Goal: Navigation & Orientation: Find specific page/section

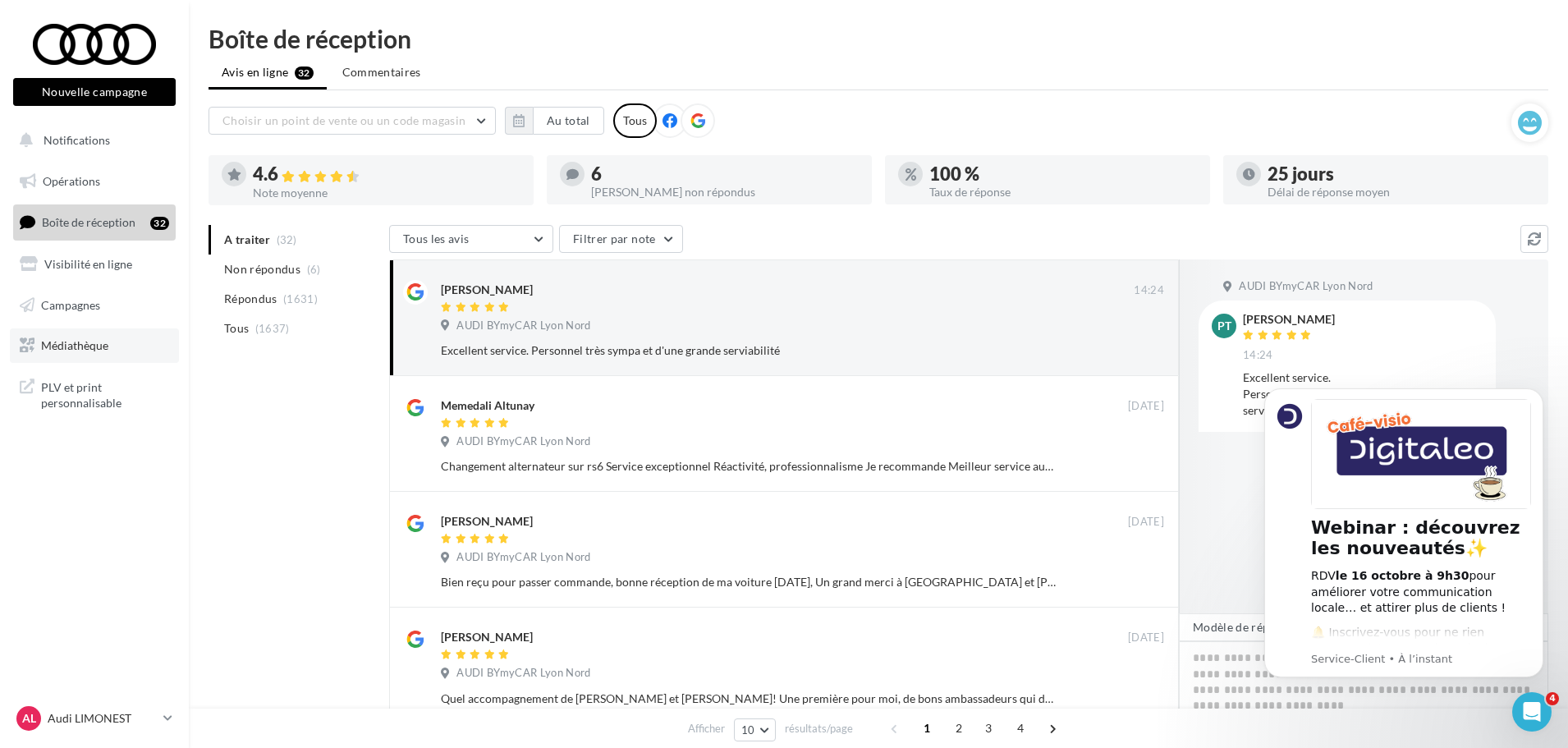
click at [80, 342] on span "Médiathèque" at bounding box center [75, 345] width 67 height 14
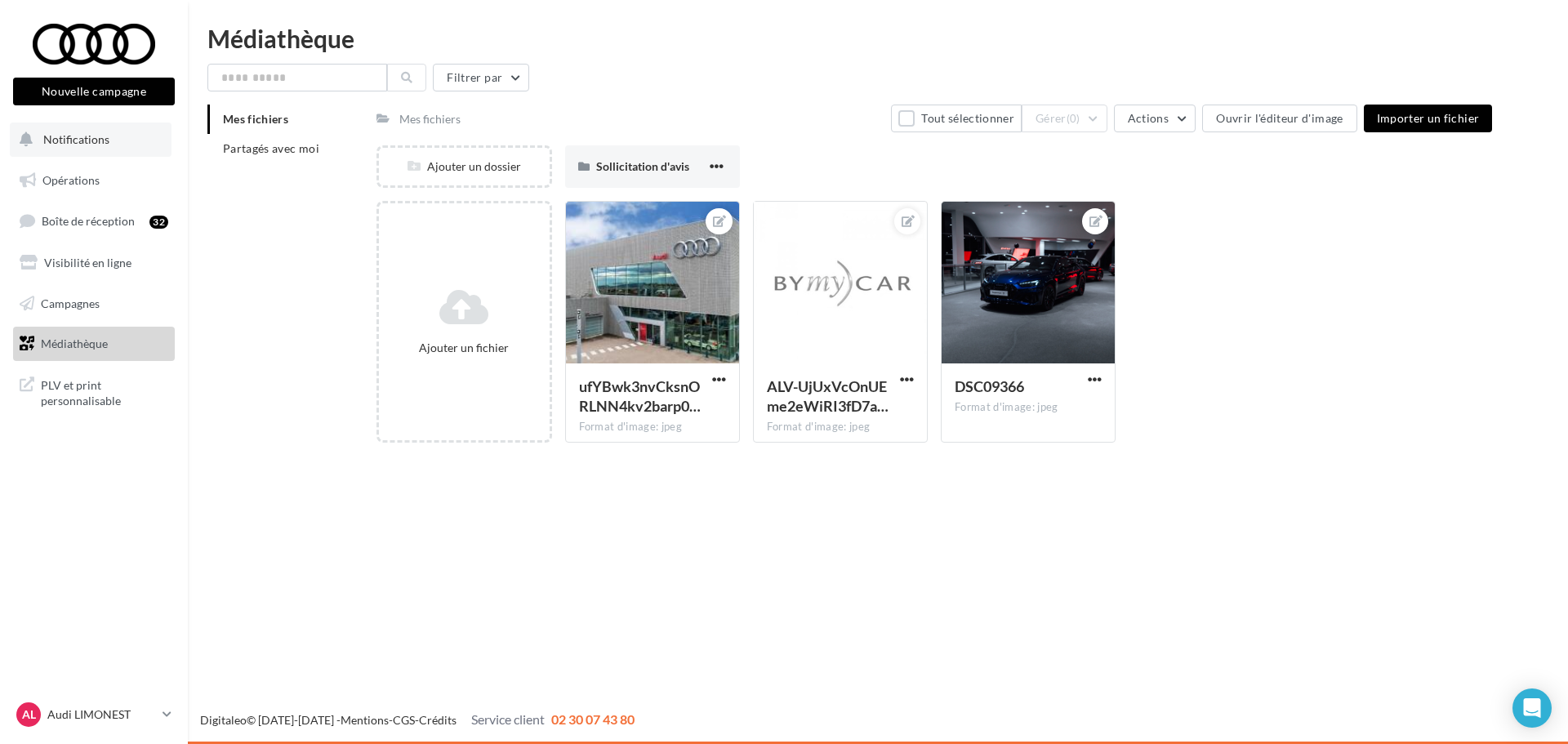
click at [108, 135] on button "Notifications" at bounding box center [90, 140] width 162 height 34
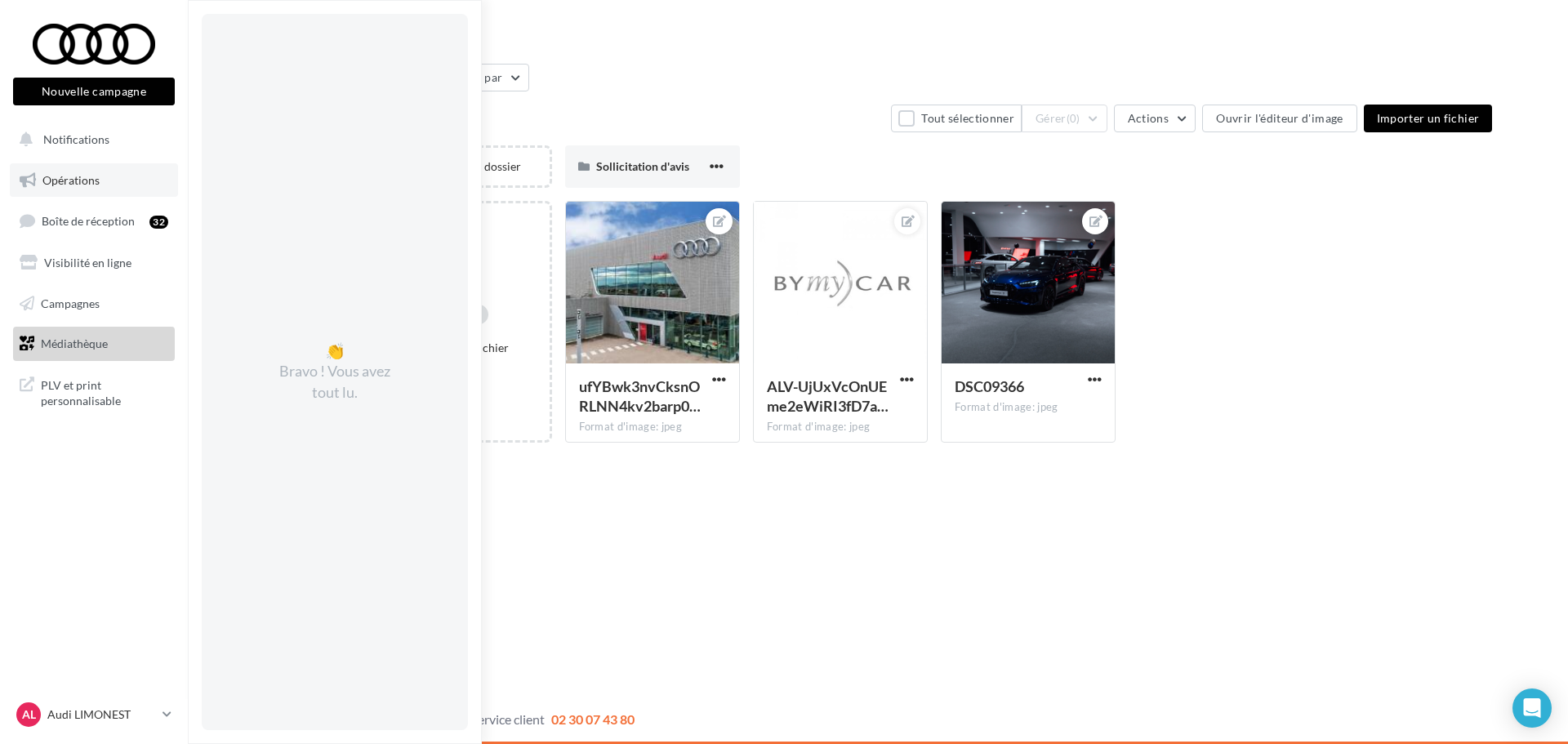
click at [105, 182] on link "Opérations" at bounding box center [94, 181] width 168 height 34
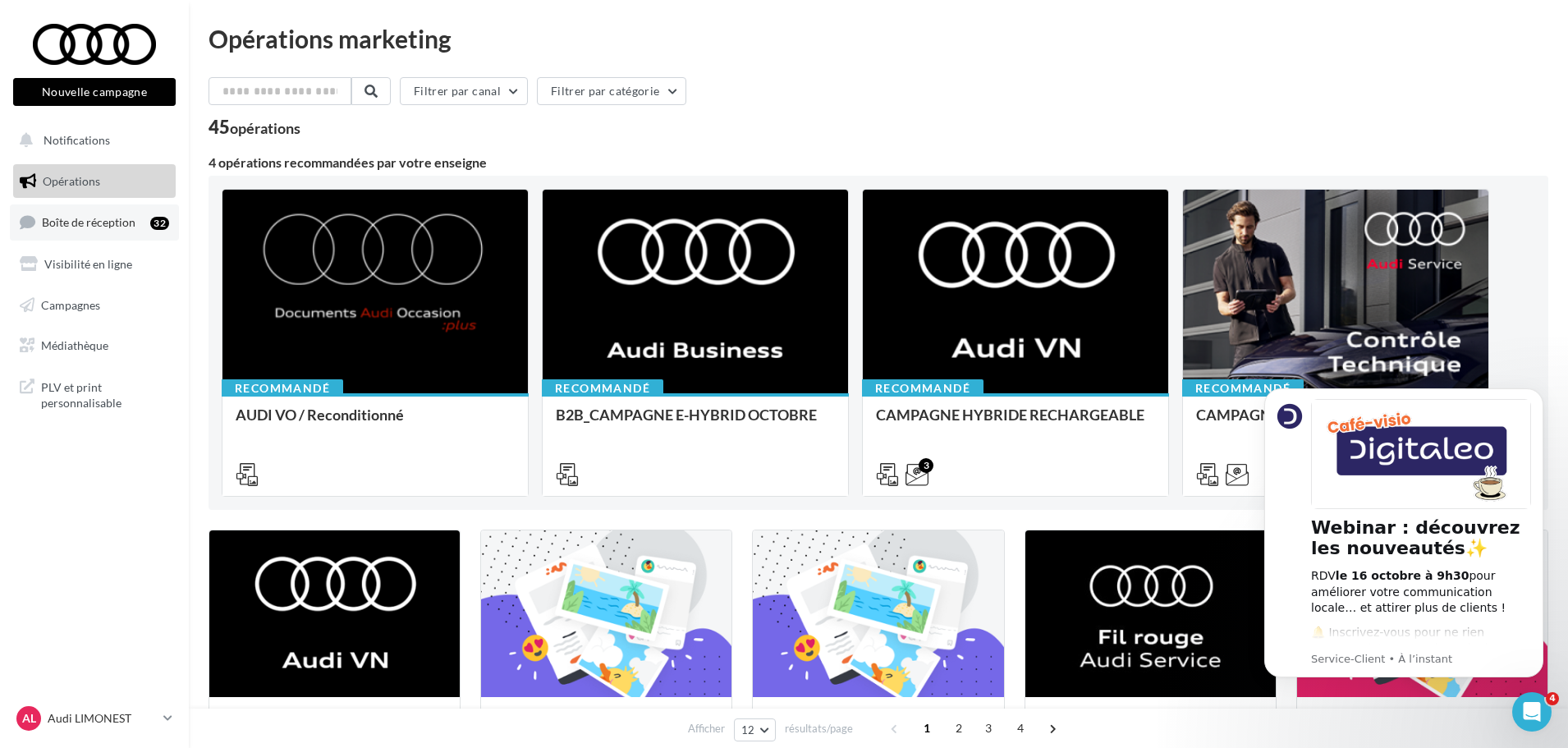
click at [122, 216] on span "Boîte de réception" at bounding box center [89, 222] width 93 height 14
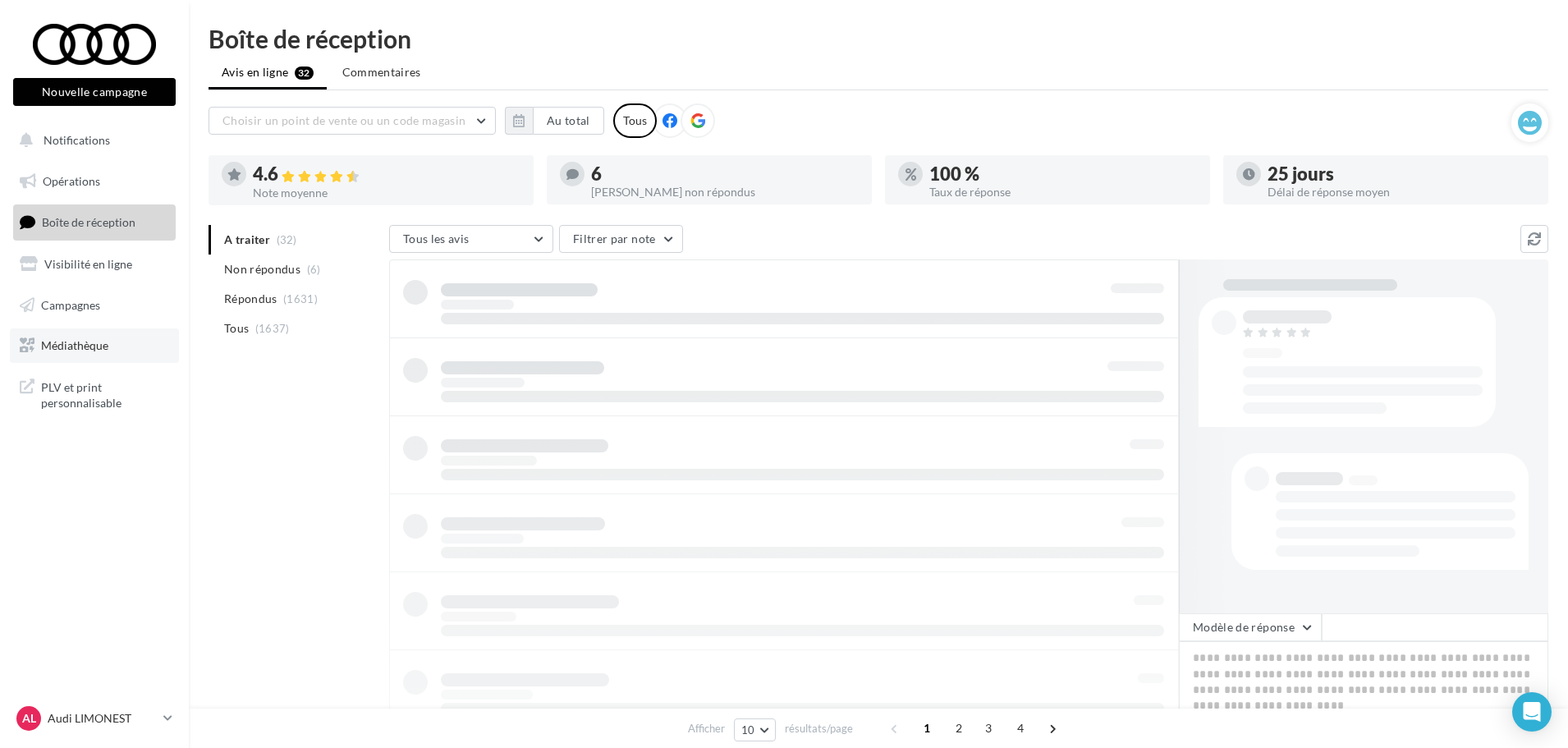
click at [122, 361] on link "Médiathèque" at bounding box center [94, 345] width 169 height 35
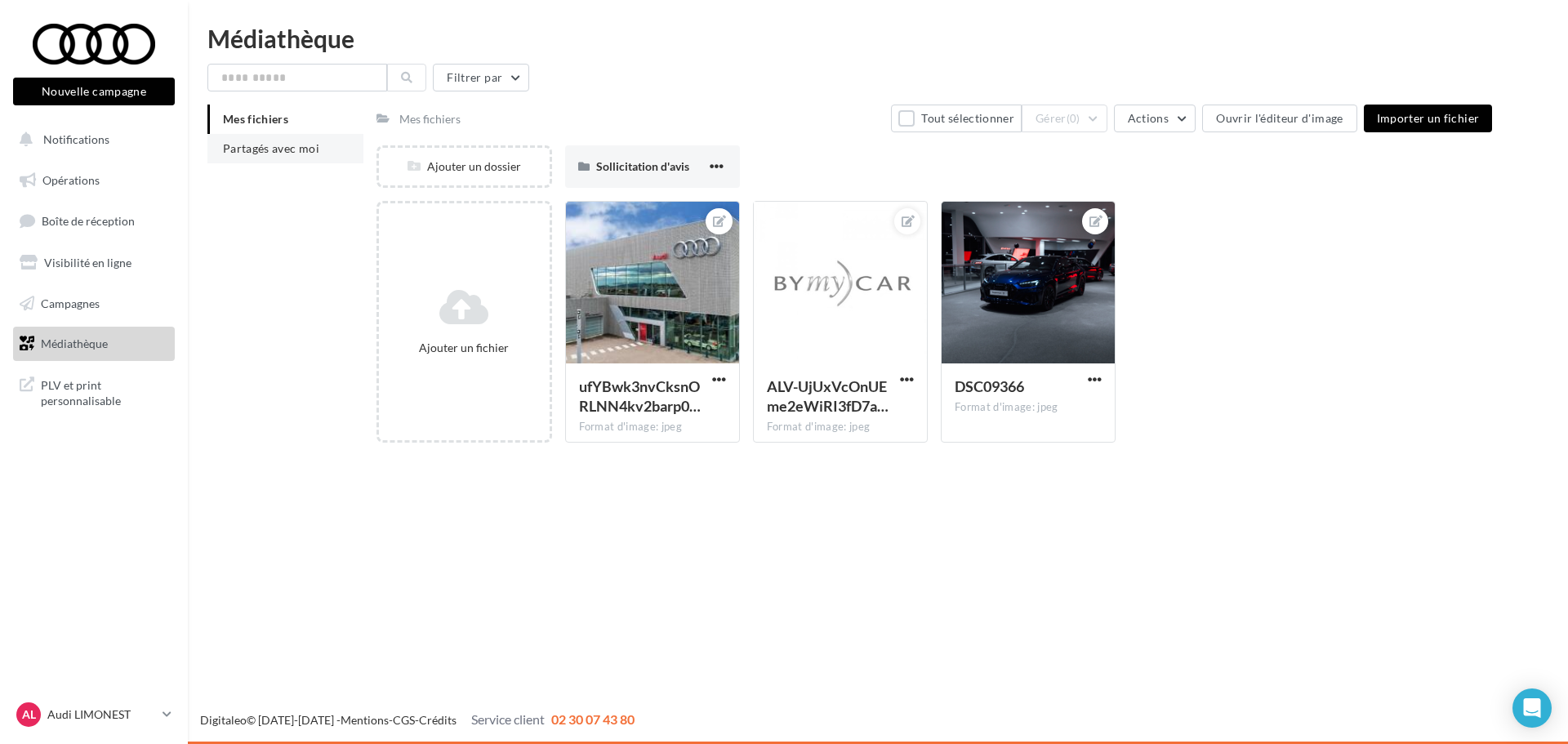
click at [308, 141] on li "Partagés avec moi" at bounding box center [285, 148] width 156 height 30
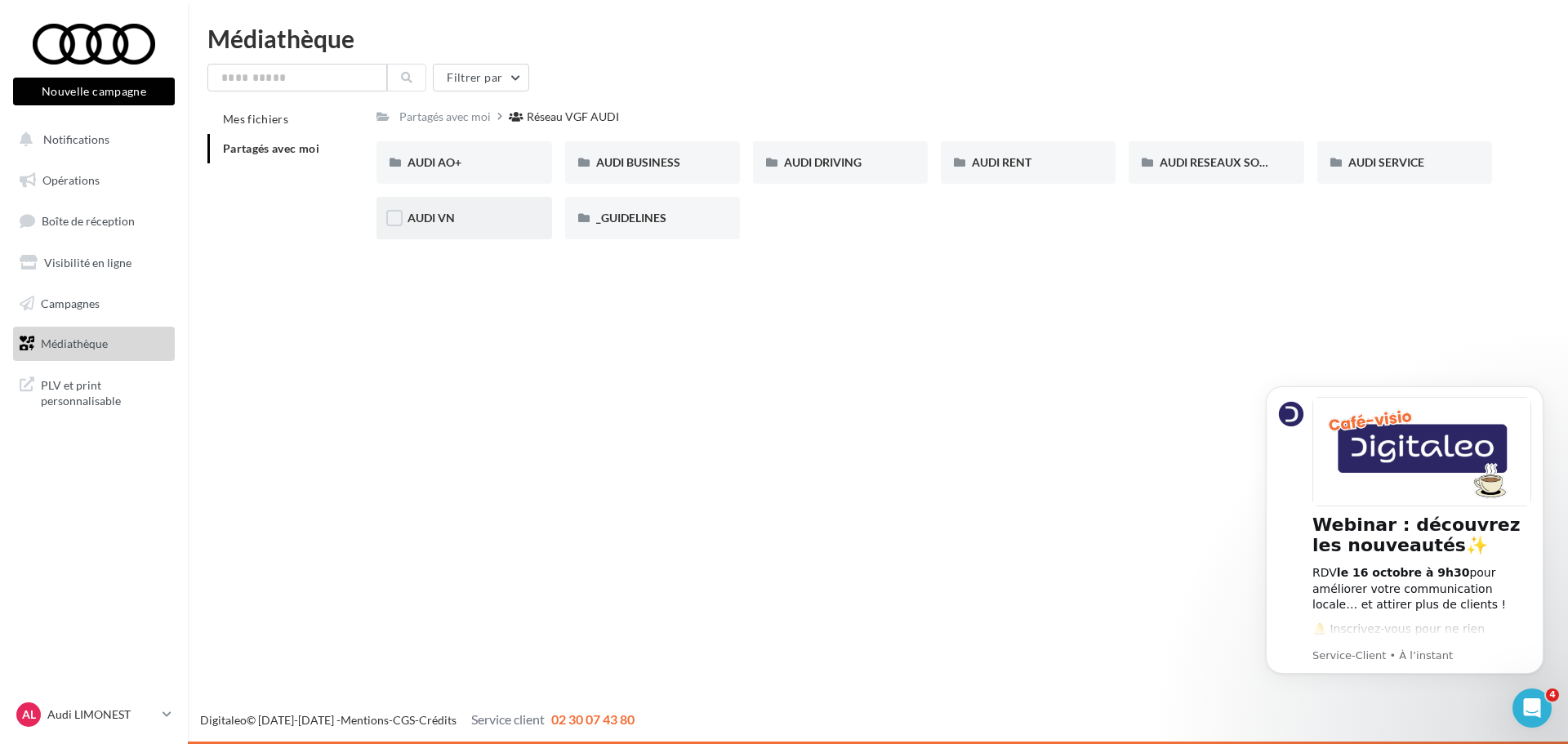
click at [457, 220] on div "AUDI VN" at bounding box center [464, 217] width 113 height 16
drag, startPoint x: 1195, startPoint y: 51, endPoint x: 1169, endPoint y: 86, distance: 43.6
